Goal: Book appointment/travel/reservation

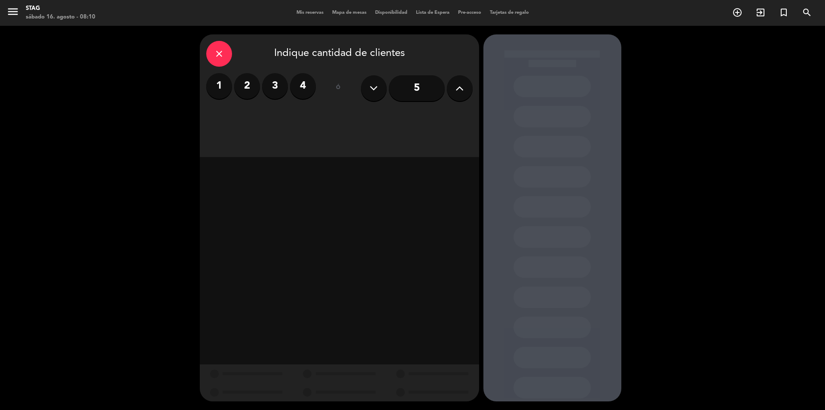
click at [299, 15] on span "Mis reservas" at bounding box center [310, 12] width 36 height 5
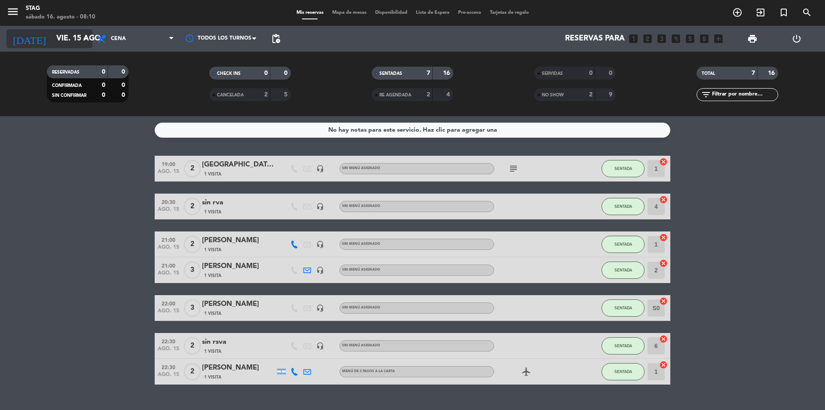
click at [83, 33] on input "vie. 15 ago." at bounding box center [102, 38] width 100 height 17
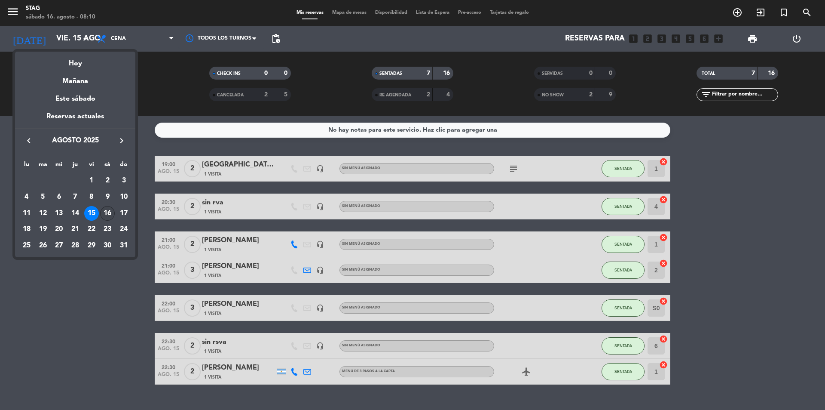
click at [104, 211] on div "16" at bounding box center [107, 213] width 15 height 15
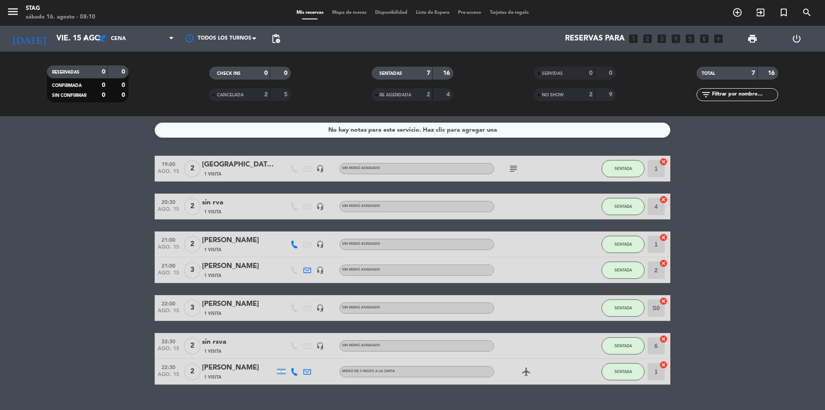
type input "sáb. 16 ago."
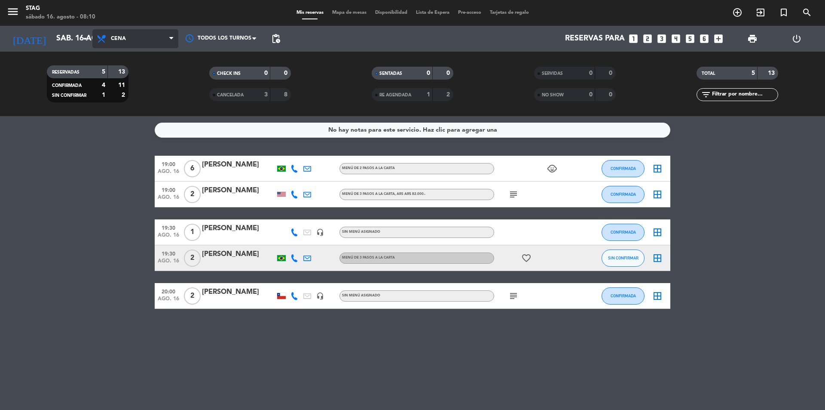
click at [153, 33] on span "Cena" at bounding box center [135, 38] width 86 height 19
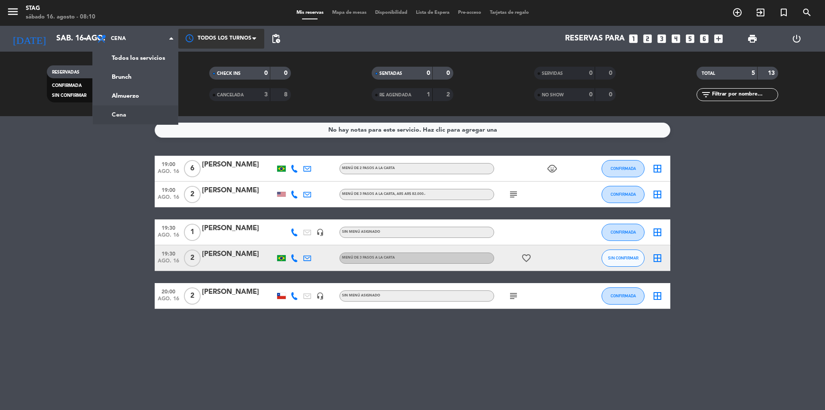
click at [227, 37] on div at bounding box center [221, 38] width 86 height 19
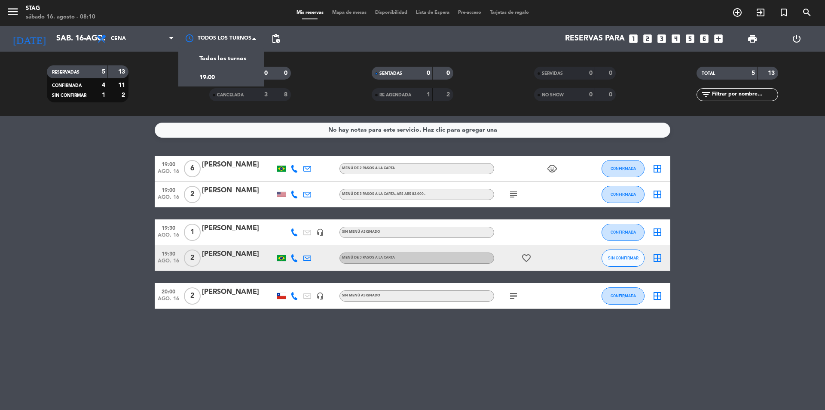
click at [147, 27] on div "Todos los servicios Brunch Almuerzo Cena Cena Todos los servicios Brunch Almuer…" at bounding box center [135, 39] width 86 height 26
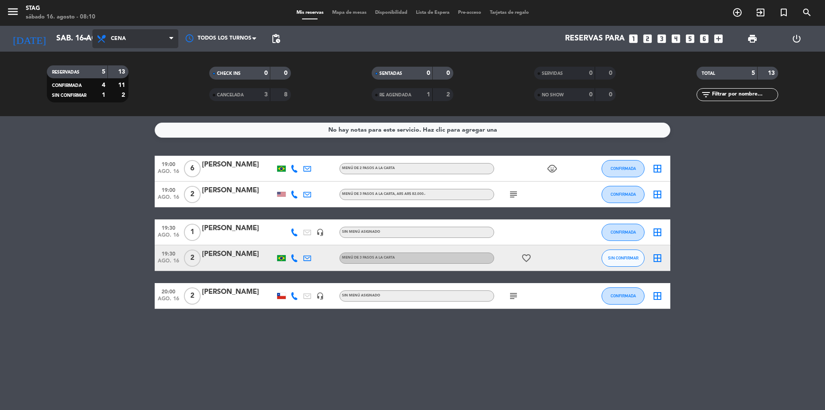
click at [146, 39] on span "Cena" at bounding box center [135, 38] width 86 height 19
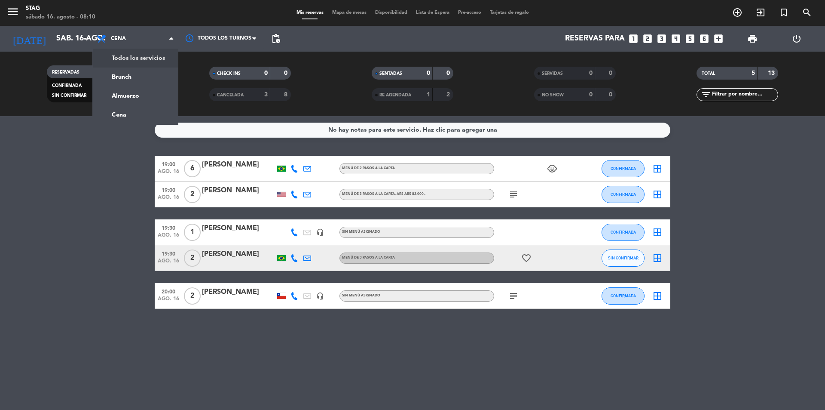
click at [145, 58] on div "menu STAG [DATE] 16. agosto - 08:10 Mis reservas Mapa de mesas Disponibilidad L…" at bounding box center [412, 58] width 825 height 116
